Goal: Task Accomplishment & Management: Manage account settings

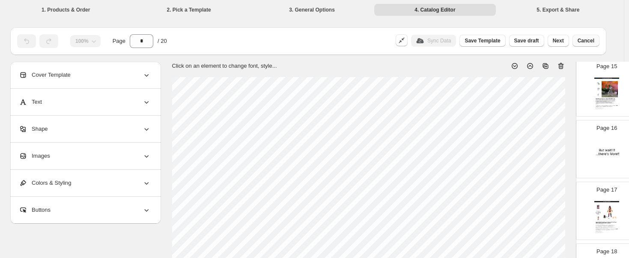
click at [583, 42] on span "Cancel" at bounding box center [585, 40] width 17 height 7
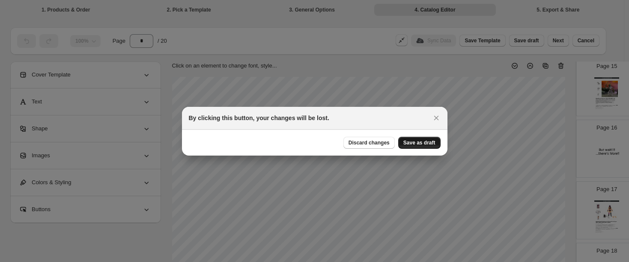
click at [403, 143] on span "Save as draft" at bounding box center [419, 142] width 32 height 7
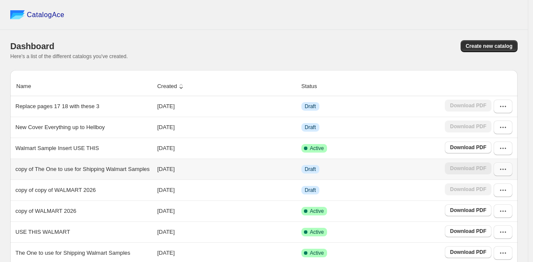
click at [506, 174] on icon "button" at bounding box center [502, 169] width 9 height 9
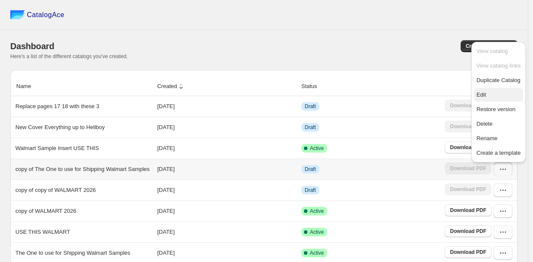
click at [487, 96] on span "Edit" at bounding box center [498, 95] width 44 height 9
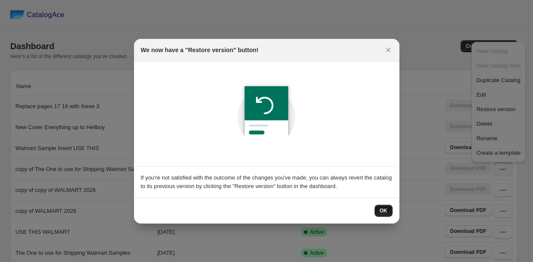
click at [386, 208] on span "OK" at bounding box center [384, 211] width 8 height 7
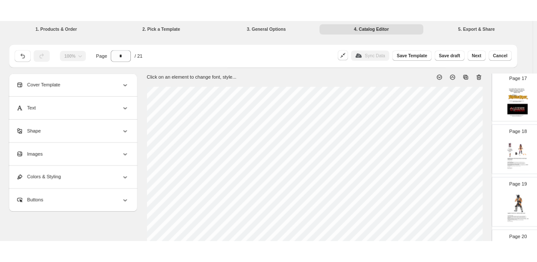
scroll to position [1025, 0]
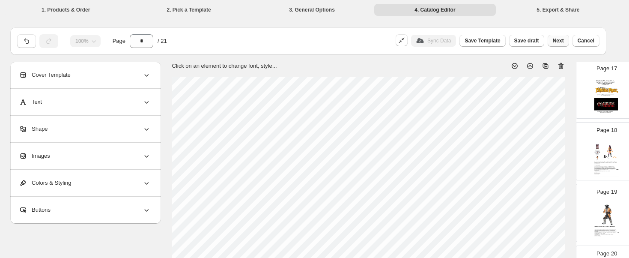
click at [559, 41] on span "Next" at bounding box center [557, 40] width 11 height 7
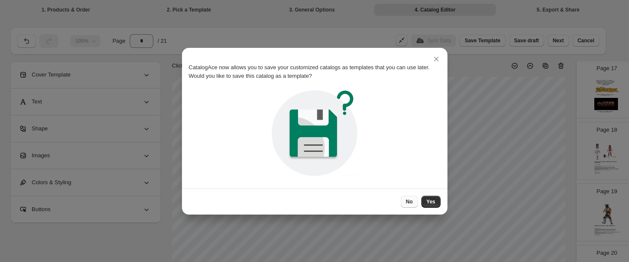
click at [410, 199] on span "No" at bounding box center [409, 202] width 7 height 7
